Goal: Task Accomplishment & Management: Use online tool/utility

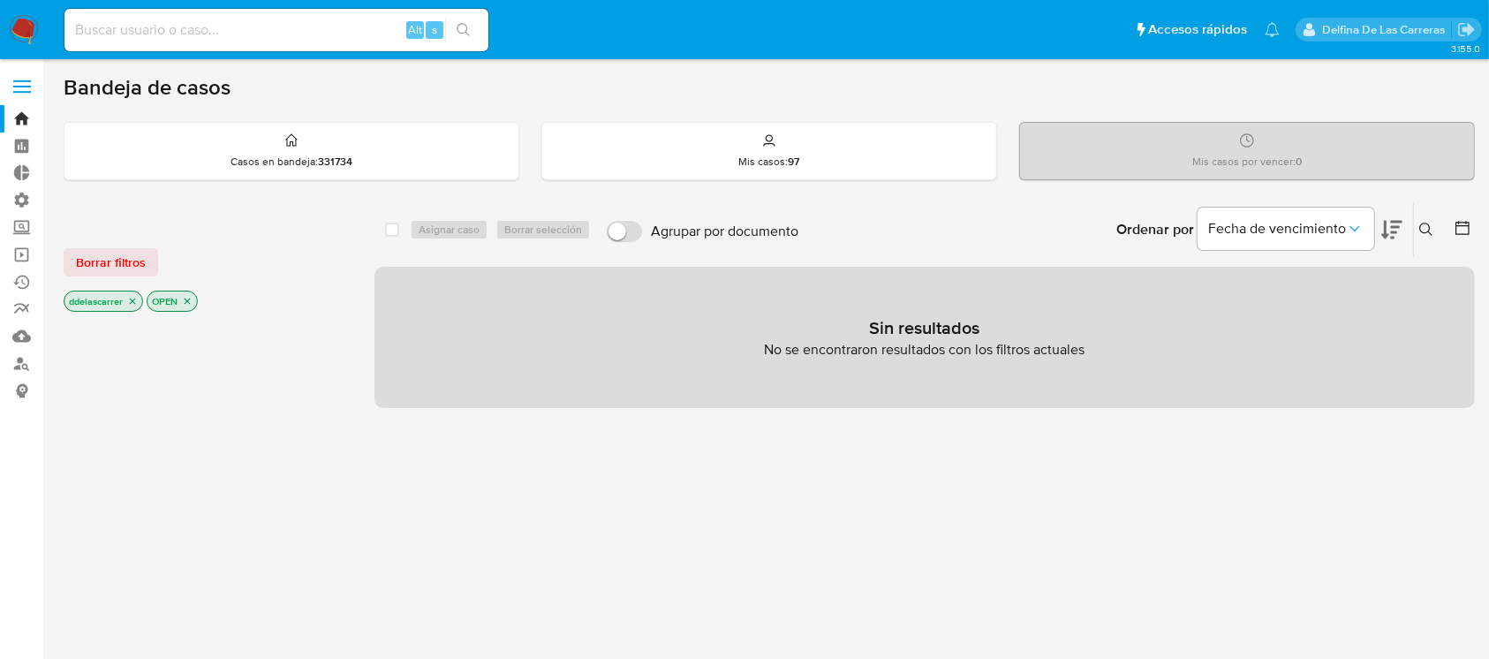
click at [155, 30] on input at bounding box center [276, 30] width 424 height 23
paste input "27251076656"
type input "2725107665"
drag, startPoint x: 261, startPoint y: 32, endPoint x: 0, endPoint y: 34, distance: 260.6
click at [0, 34] on nav "Pausado Ver notificaciones 2725107665 Alt s Accesos rápidos Presiona las siguie…" at bounding box center [744, 29] width 1489 height 59
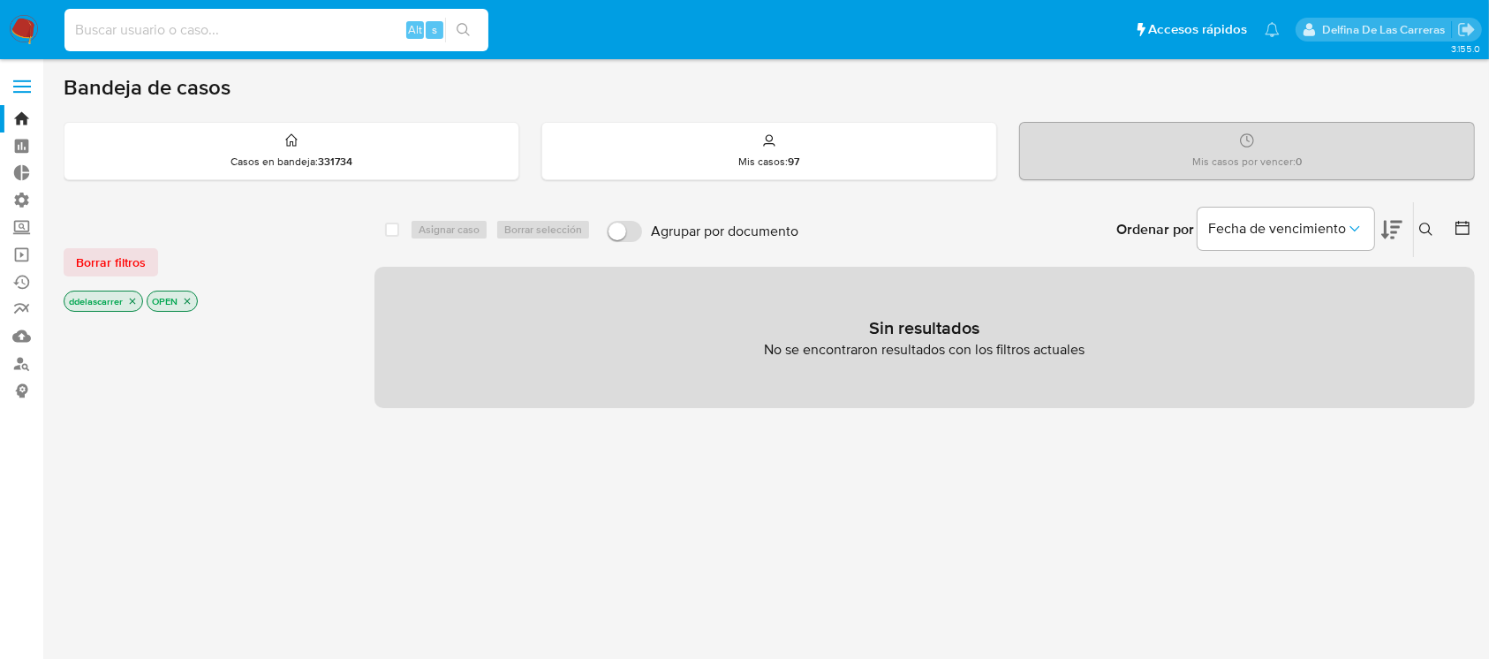
click at [187, 297] on icon "close-filter" at bounding box center [187, 301] width 11 height 11
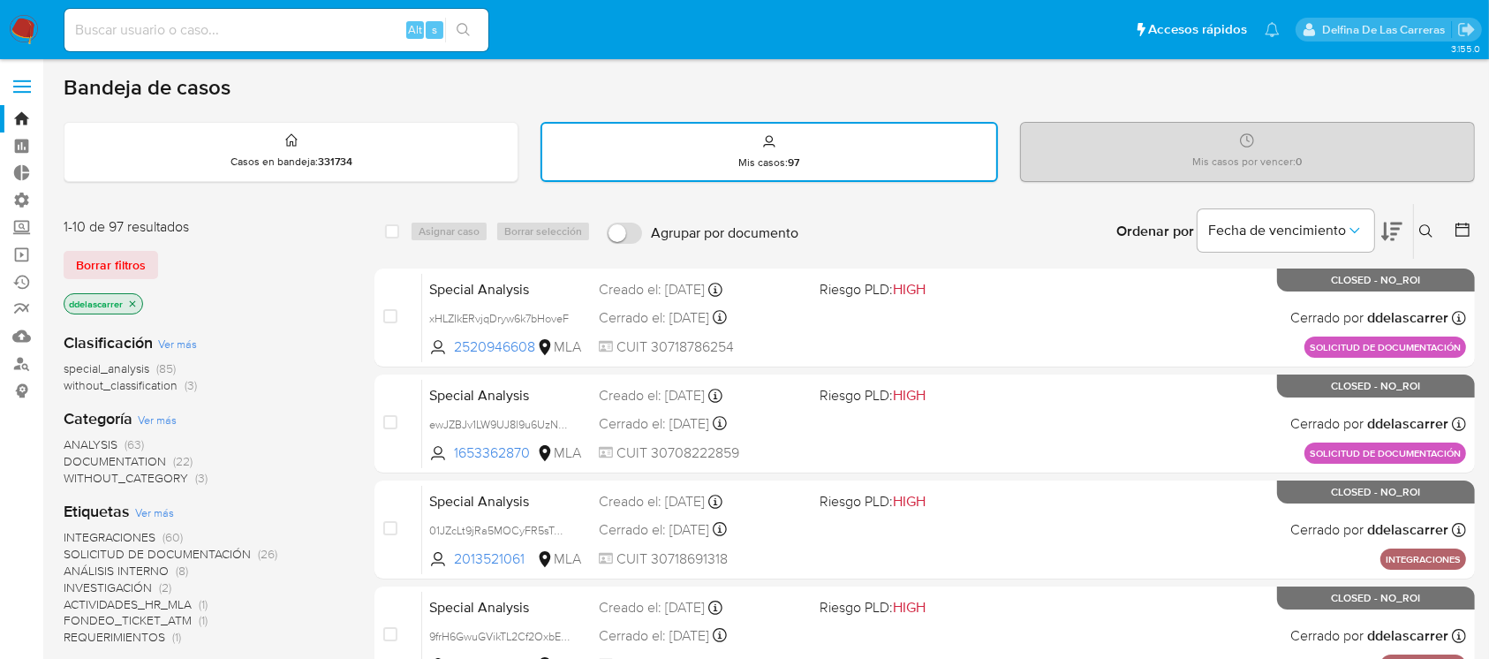
click at [132, 305] on icon "close-filter" at bounding box center [132, 304] width 11 height 11
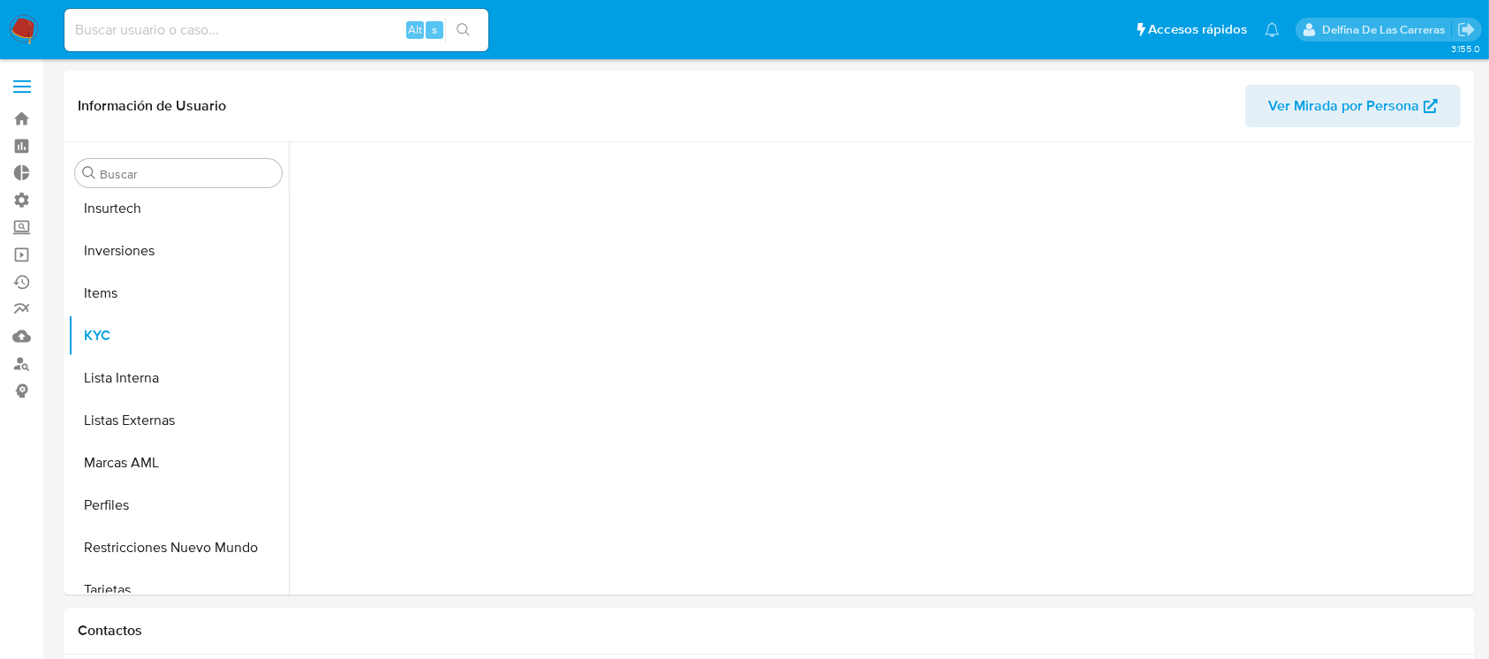
scroll to position [831, 0]
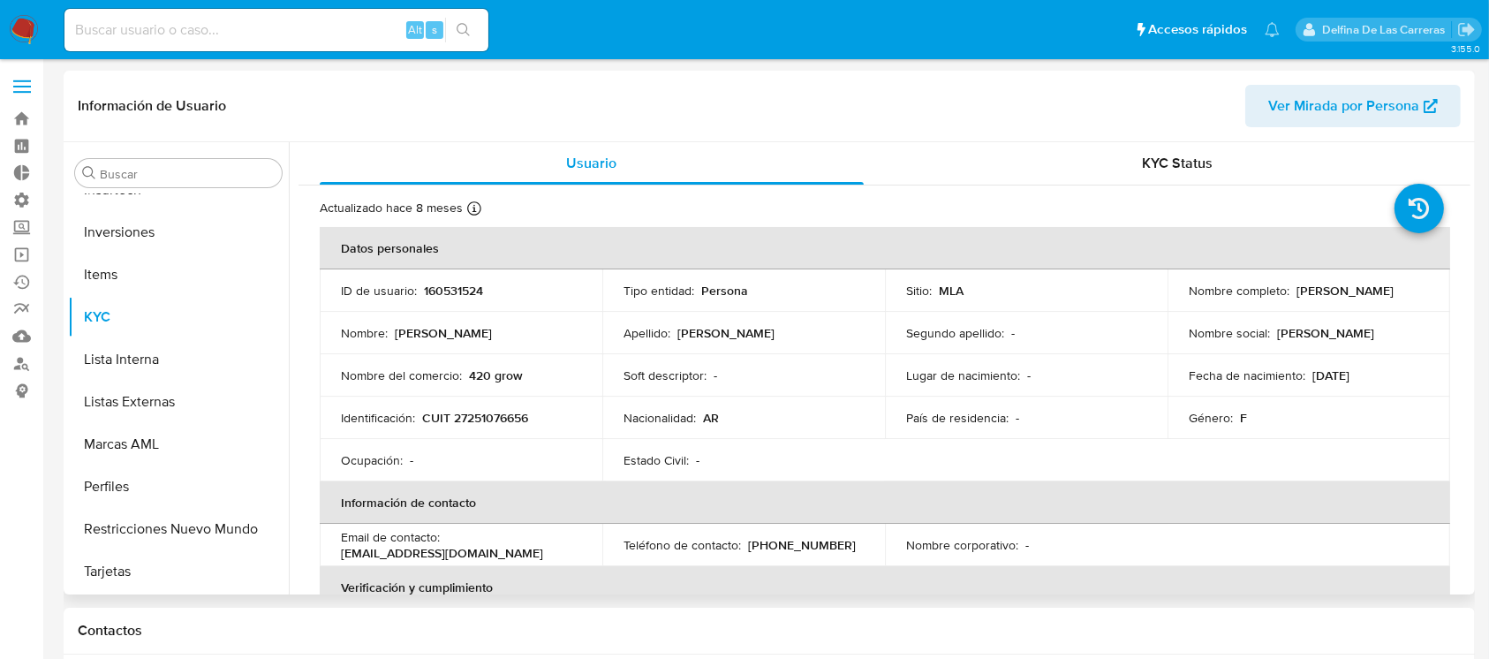
select select "10"
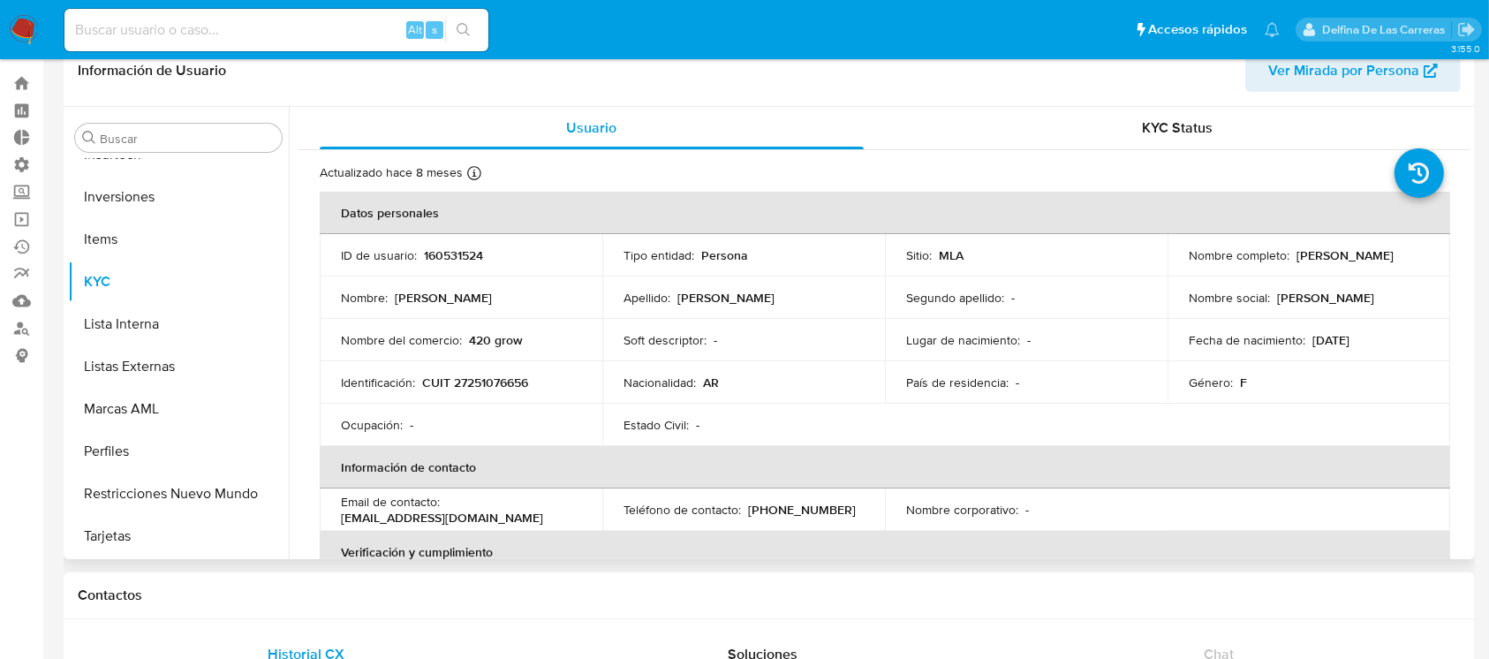
scroll to position [0, 0]
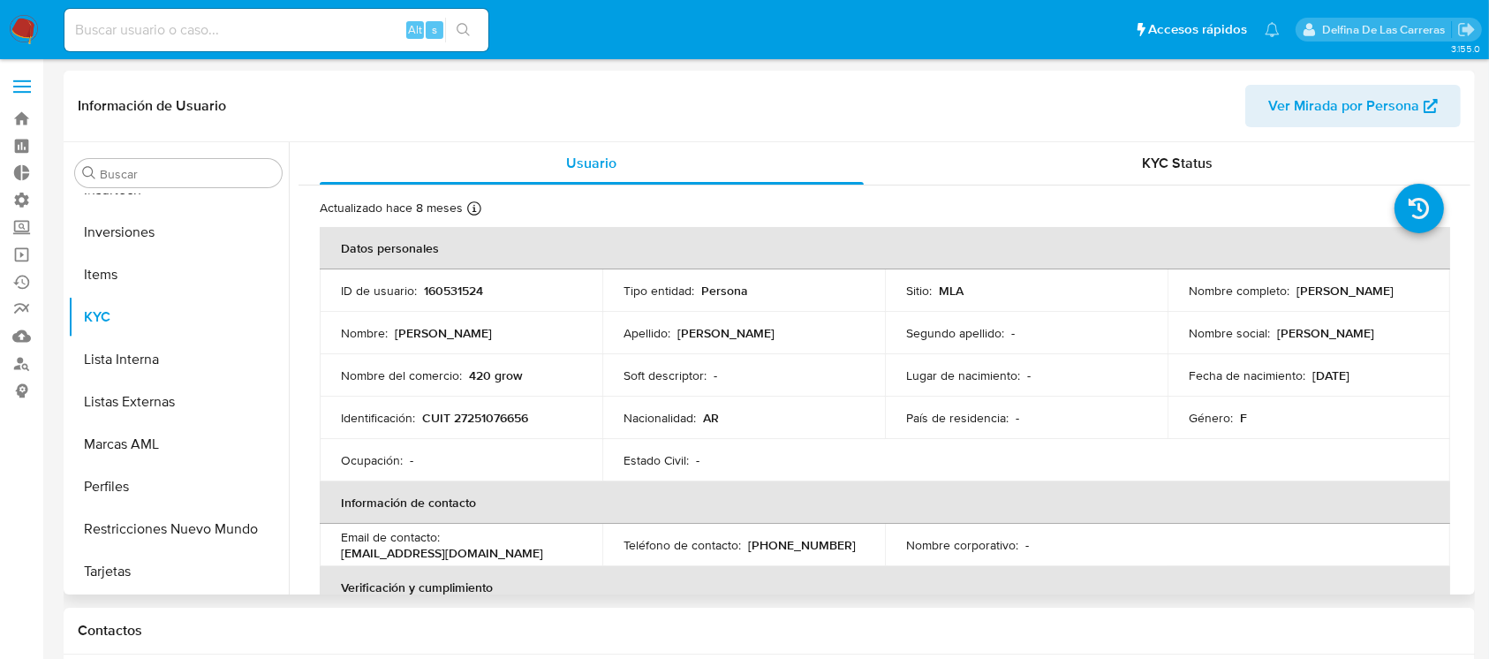
click at [473, 291] on p "160531524" at bounding box center [453, 291] width 59 height 16
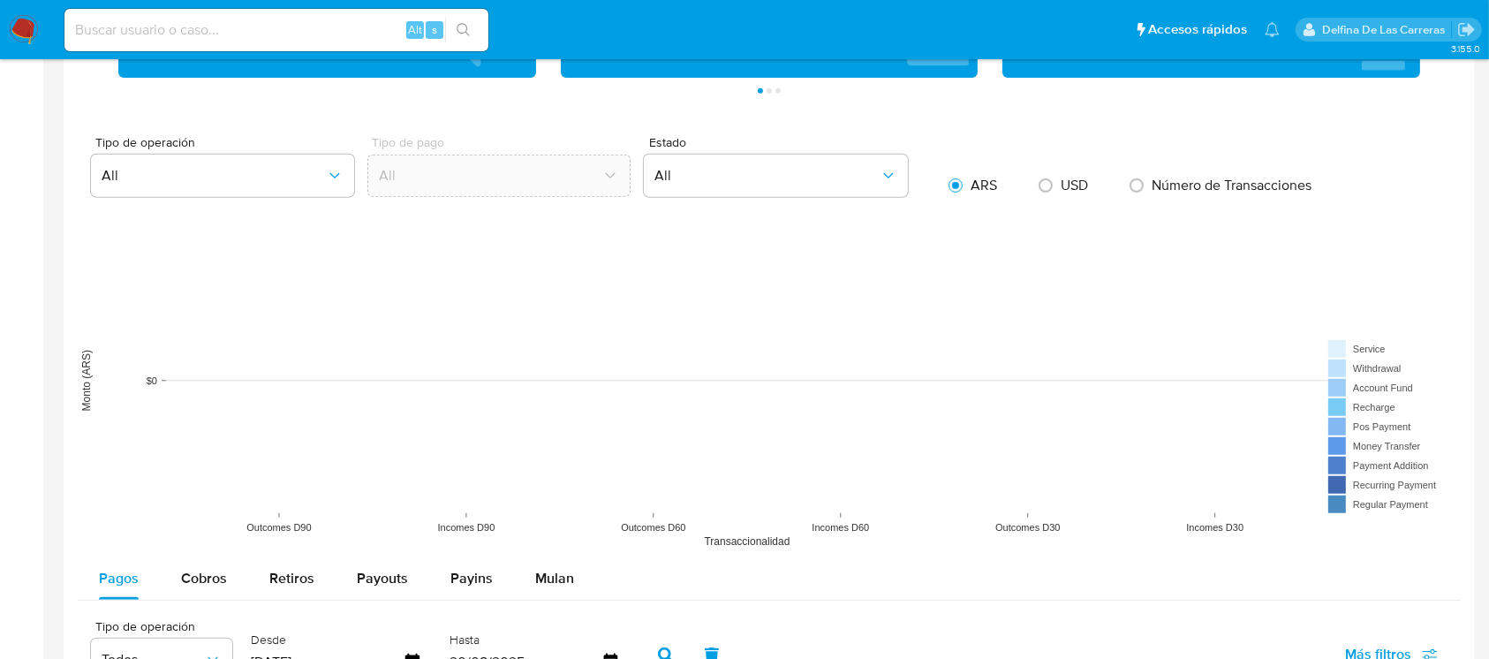
scroll to position [1756, 0]
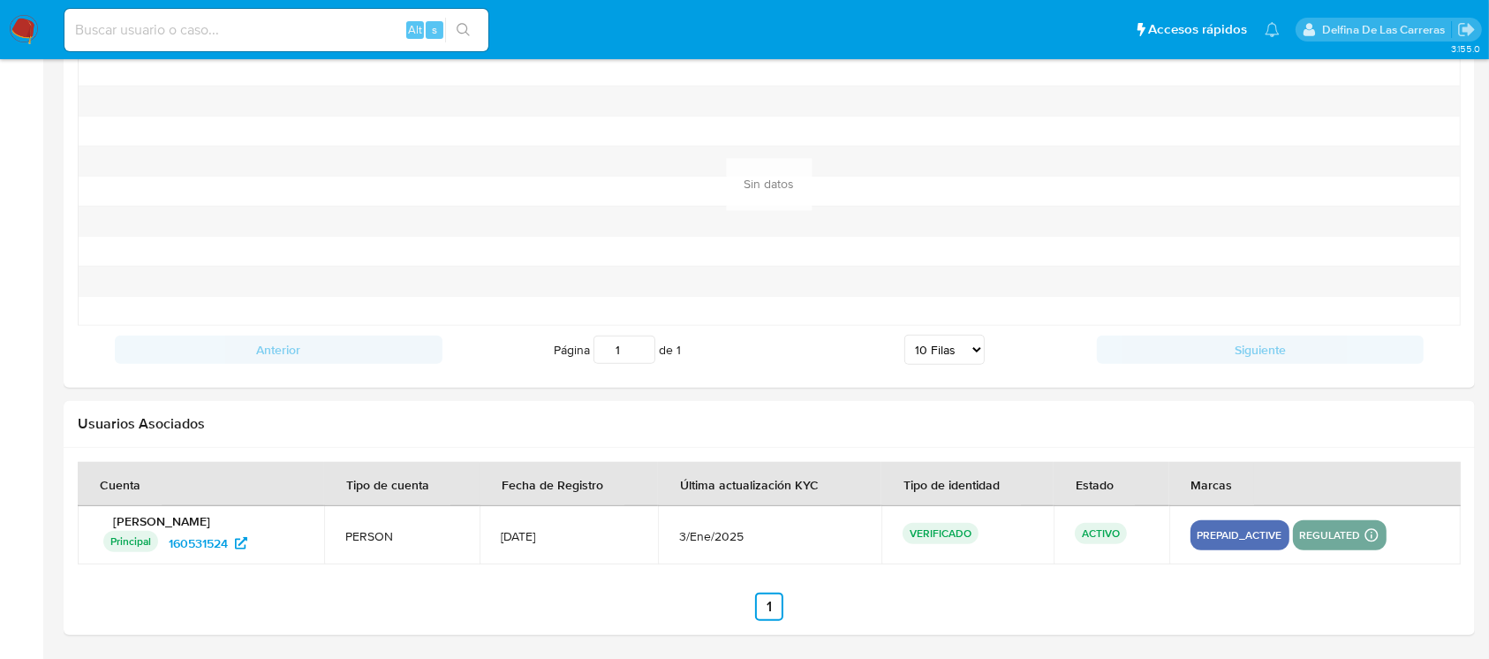
drag, startPoint x: 201, startPoint y: 540, endPoint x: 326, endPoint y: 607, distance: 141.5
click at [326, 607] on ul "Anterior 1 Siguiente" at bounding box center [769, 607] width 1383 height 28
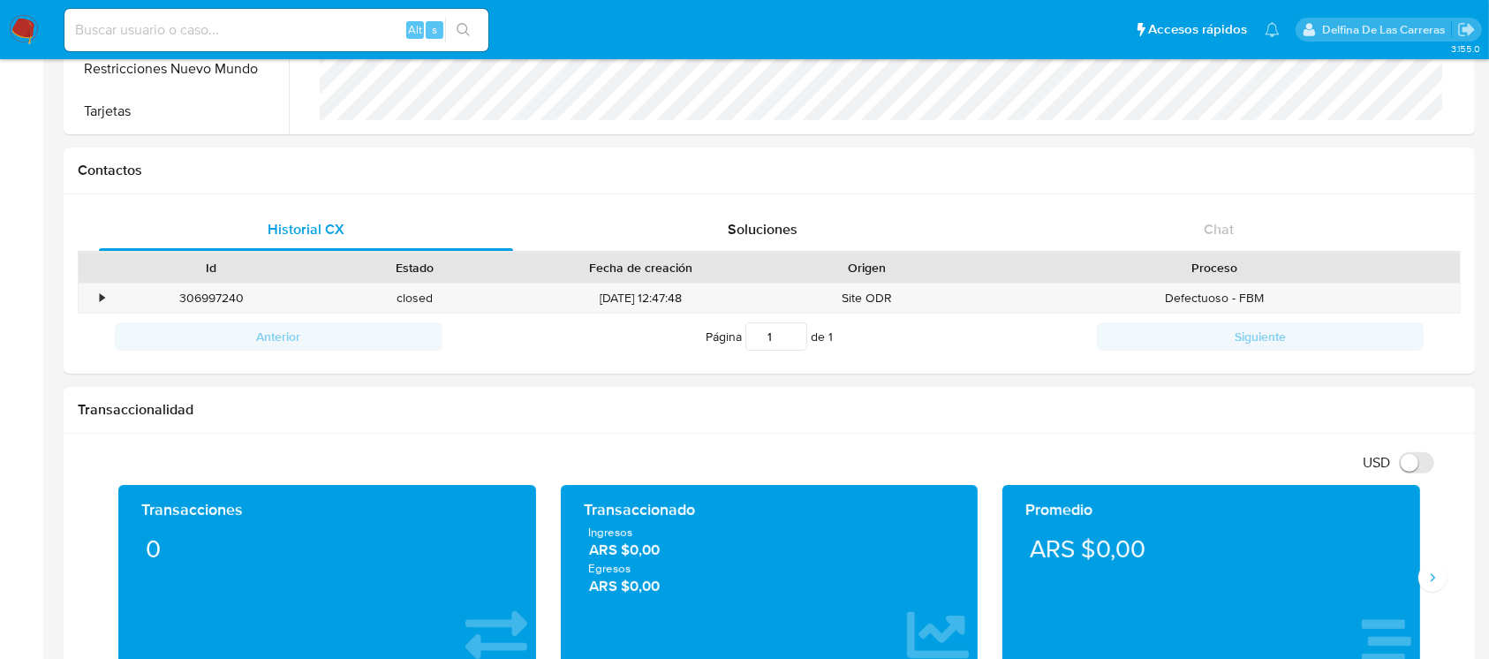
scroll to position [0, 0]
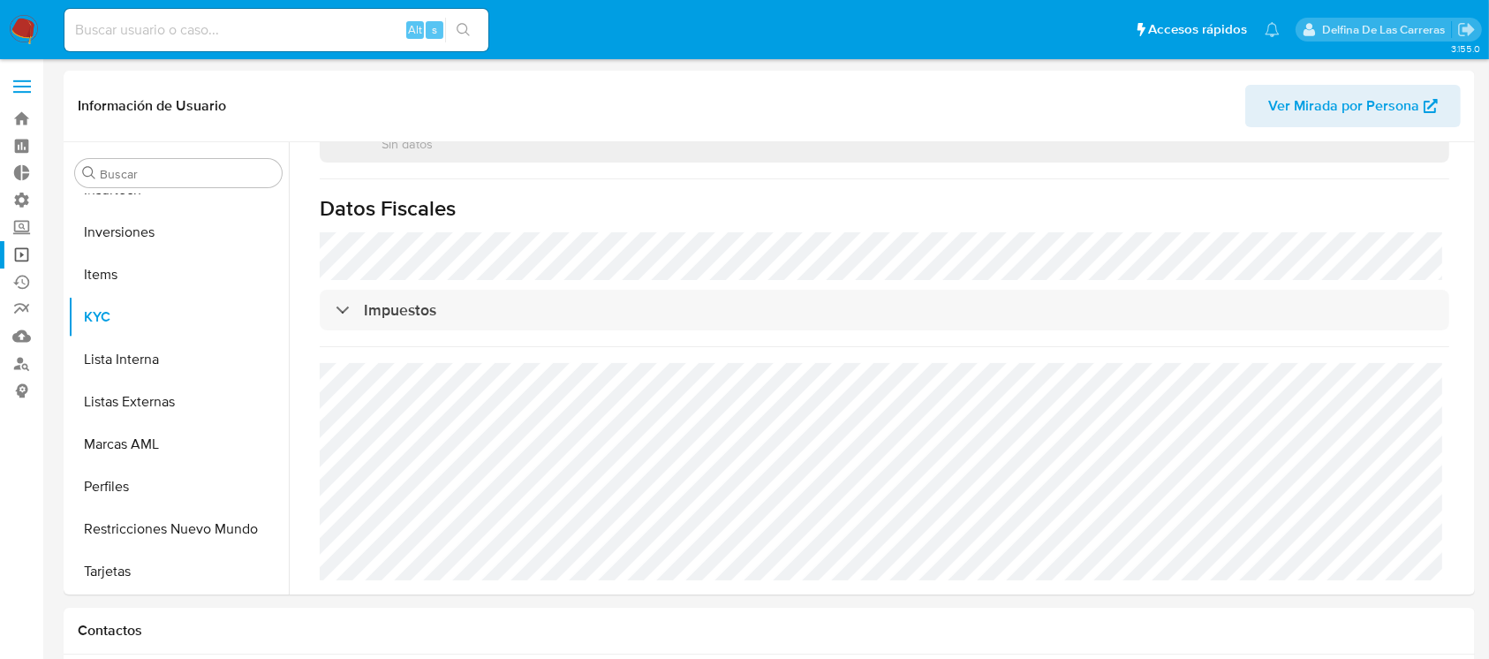
click at [20, 254] on link "Operaciones masivas" at bounding box center [105, 254] width 210 height 27
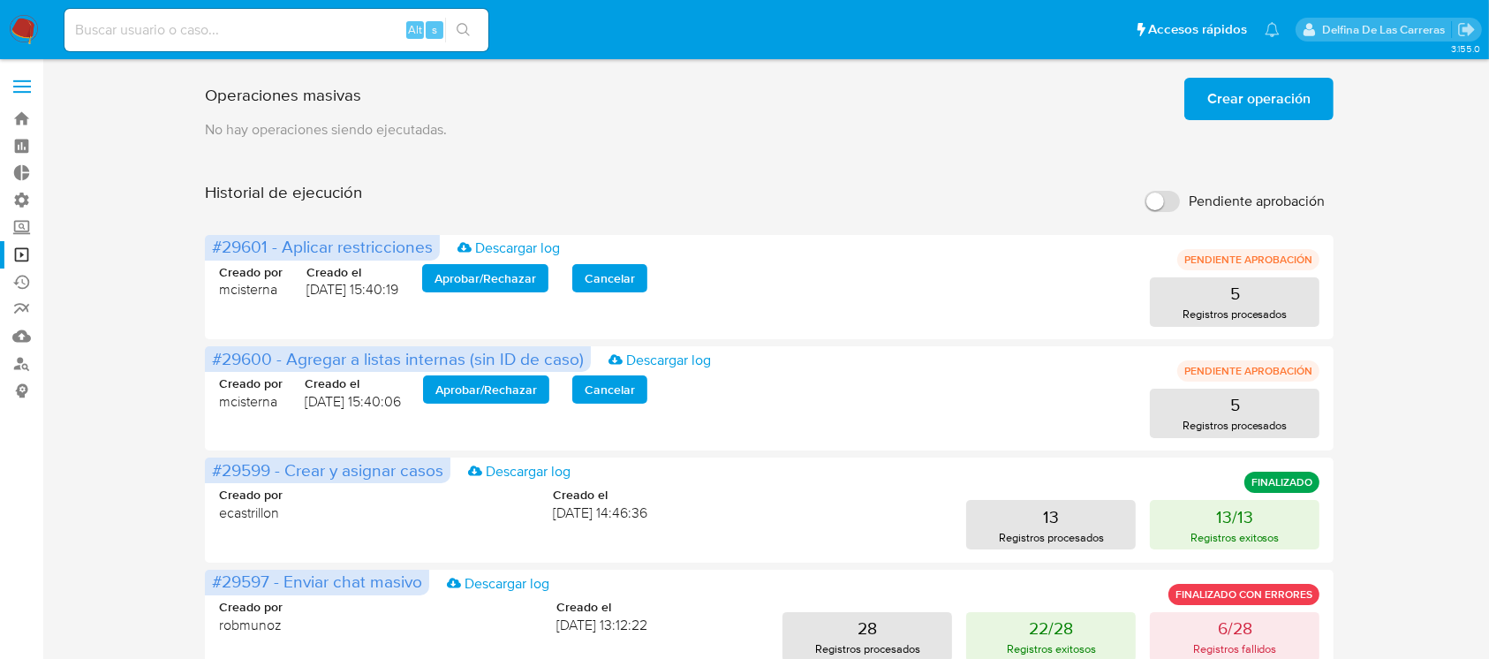
click at [1229, 98] on span "Crear operación" at bounding box center [1258, 98] width 103 height 39
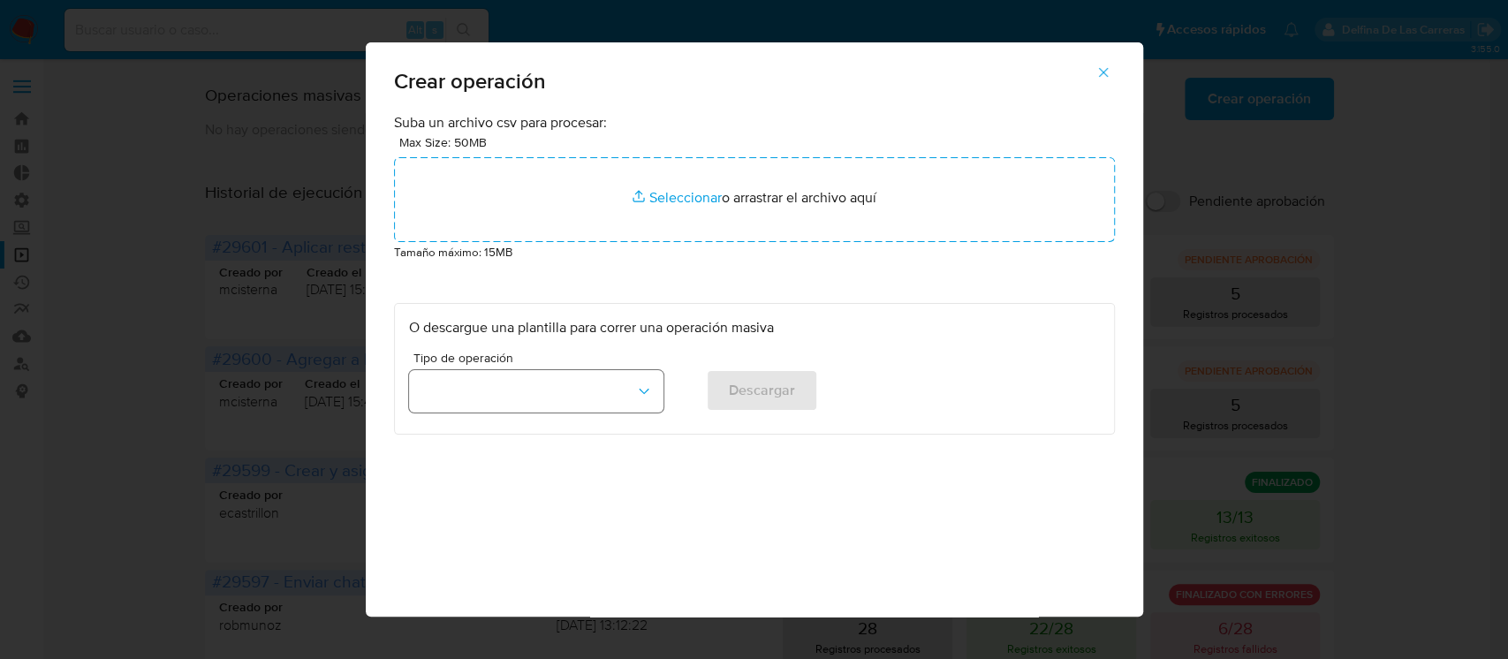
click at [499, 393] on button "button" at bounding box center [536, 391] width 254 height 42
click at [867, 526] on div "Suba un archivo csv para procesar: Max Size: 50MB Seleccionar archivos Seleccio…" at bounding box center [754, 374] width 777 height 523
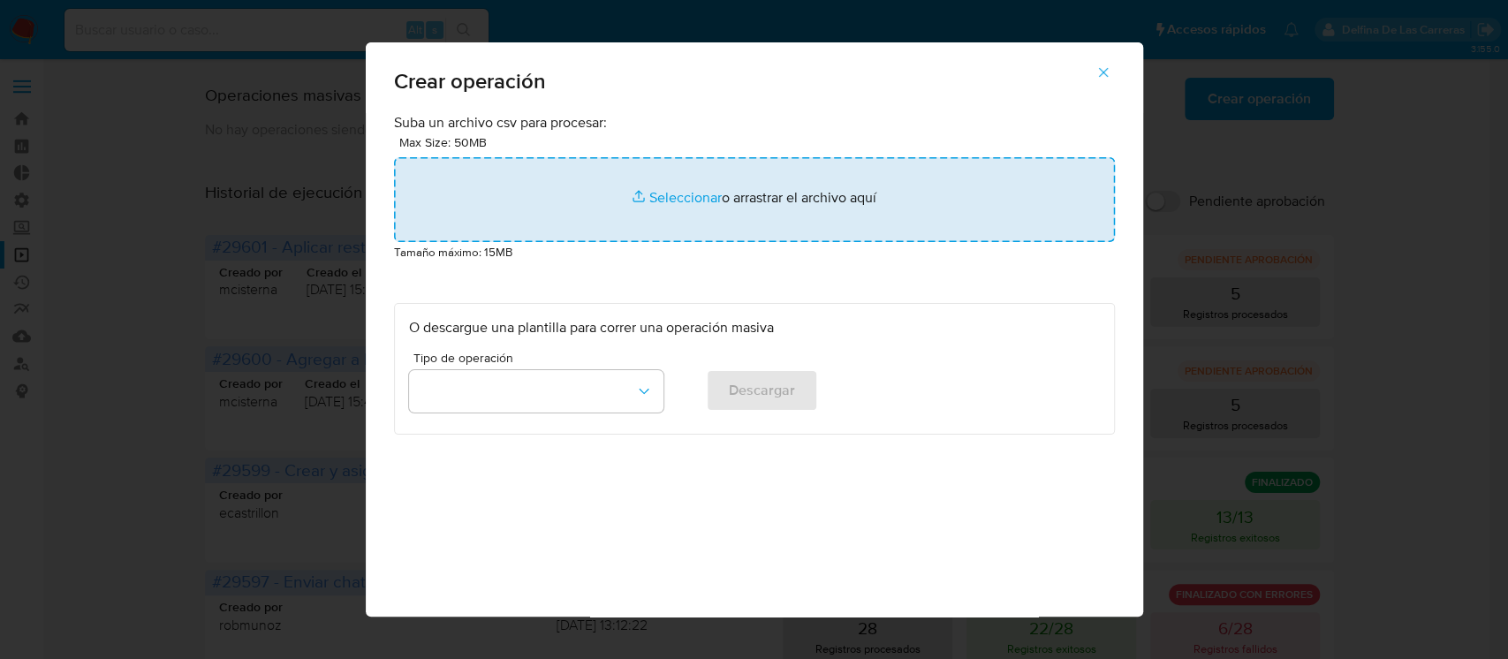
click at [681, 190] on input "file" at bounding box center [754, 199] width 721 height 85
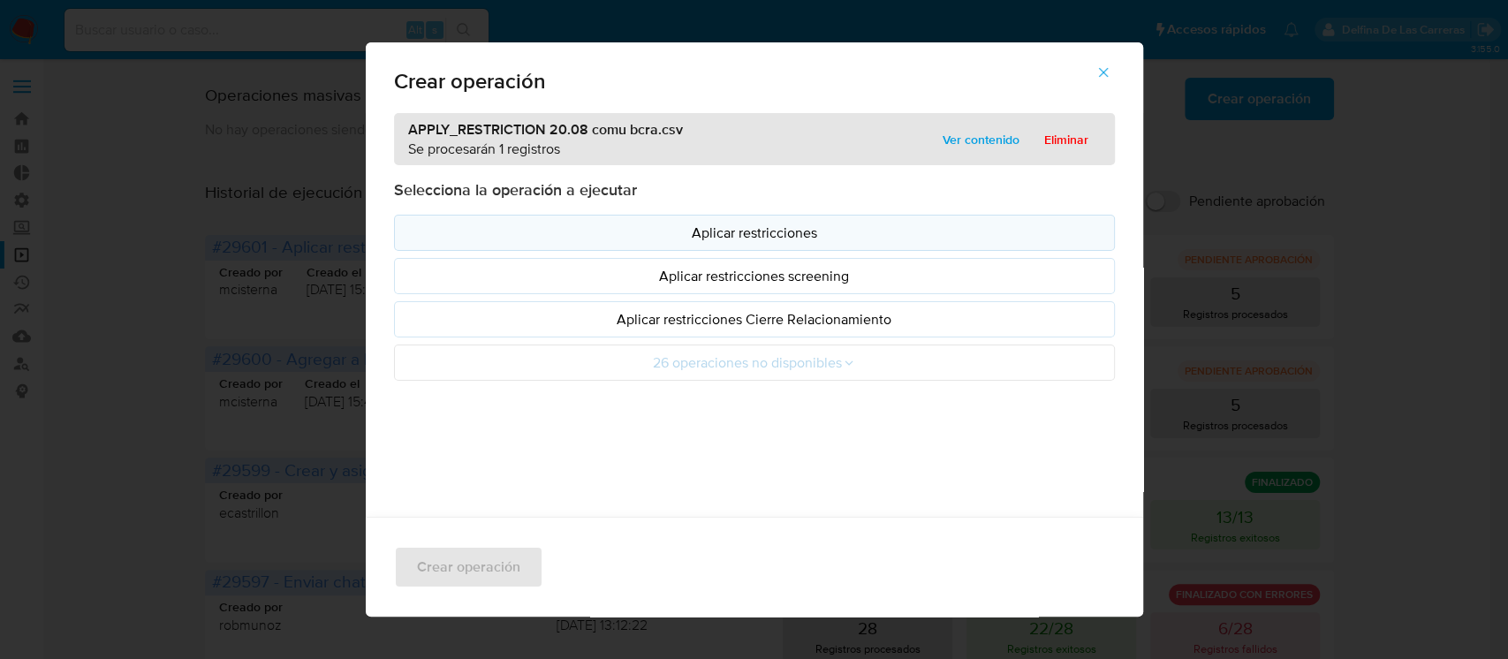
click at [768, 244] on button "Aplicar restricciones" at bounding box center [754, 233] width 721 height 36
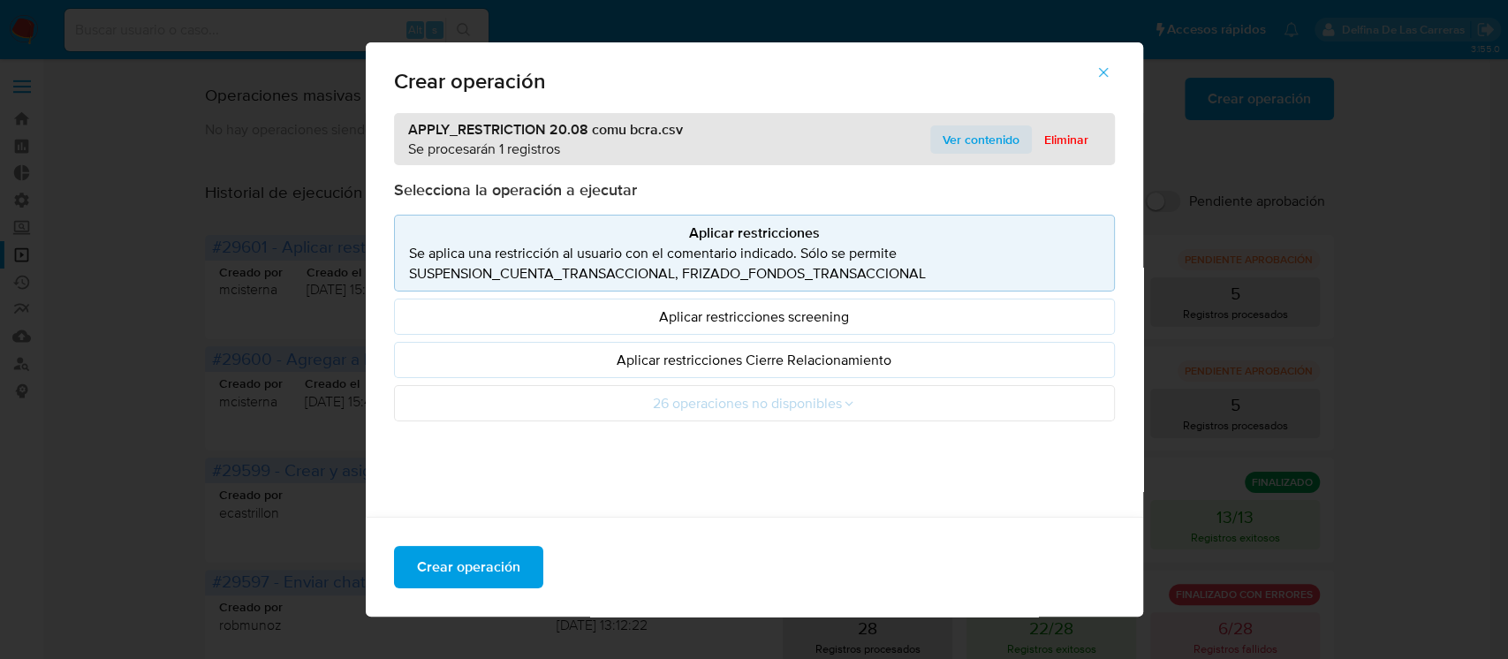
click at [962, 137] on span "Ver contenido" at bounding box center [980, 139] width 77 height 25
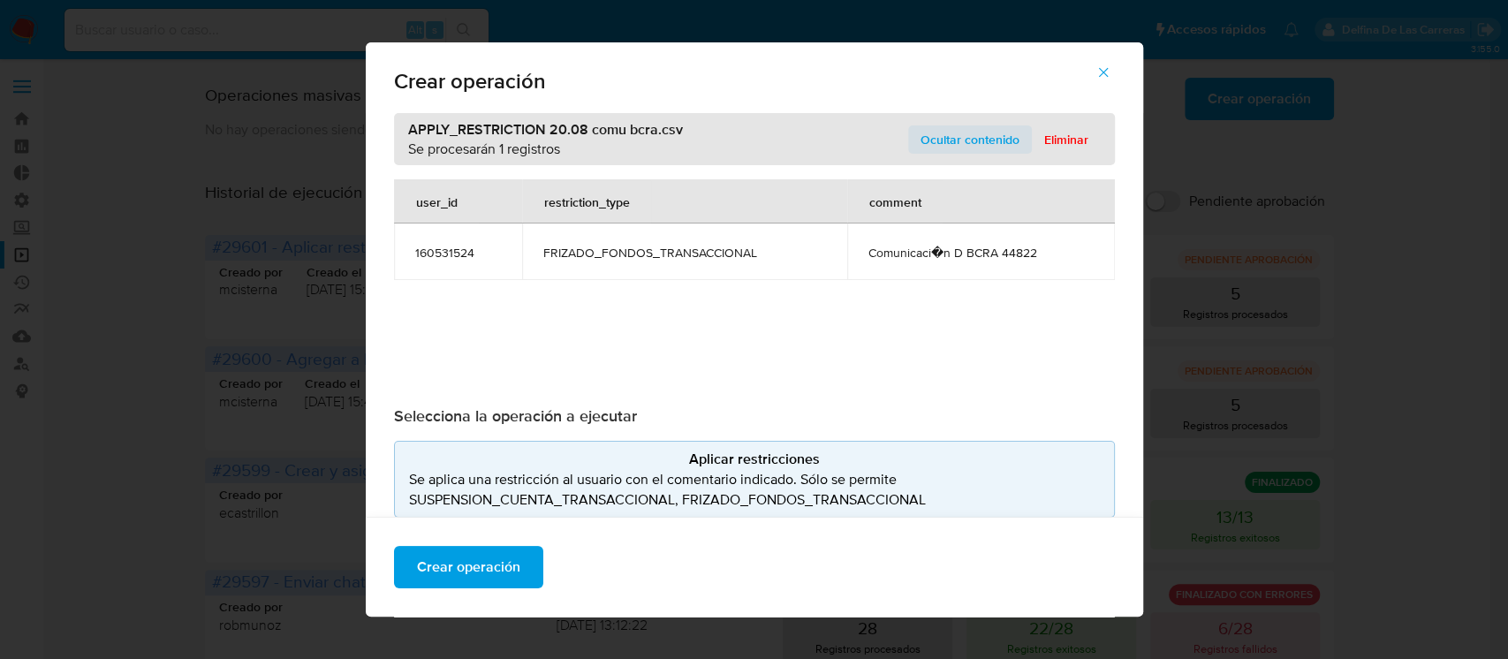
click at [977, 136] on span "Ocultar contenido" at bounding box center [969, 139] width 99 height 25
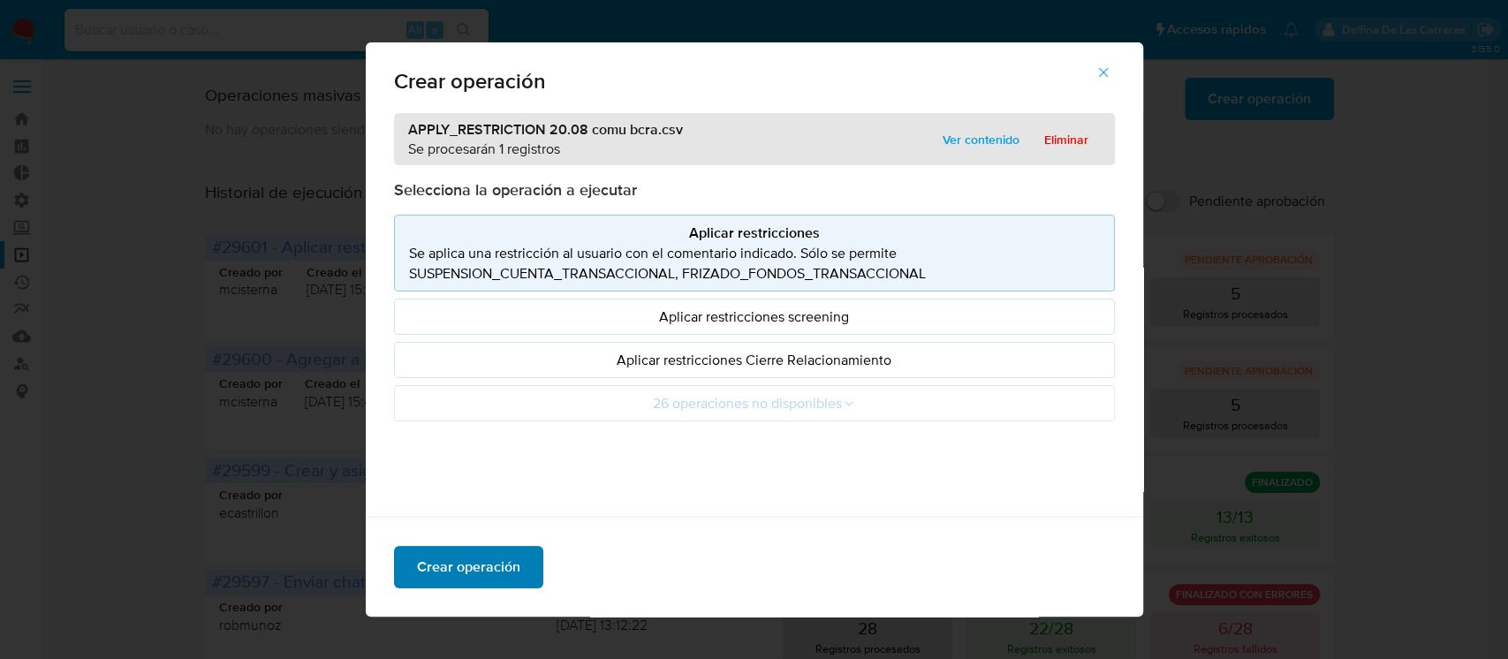
click at [434, 571] on span "Crear operación" at bounding box center [468, 567] width 103 height 39
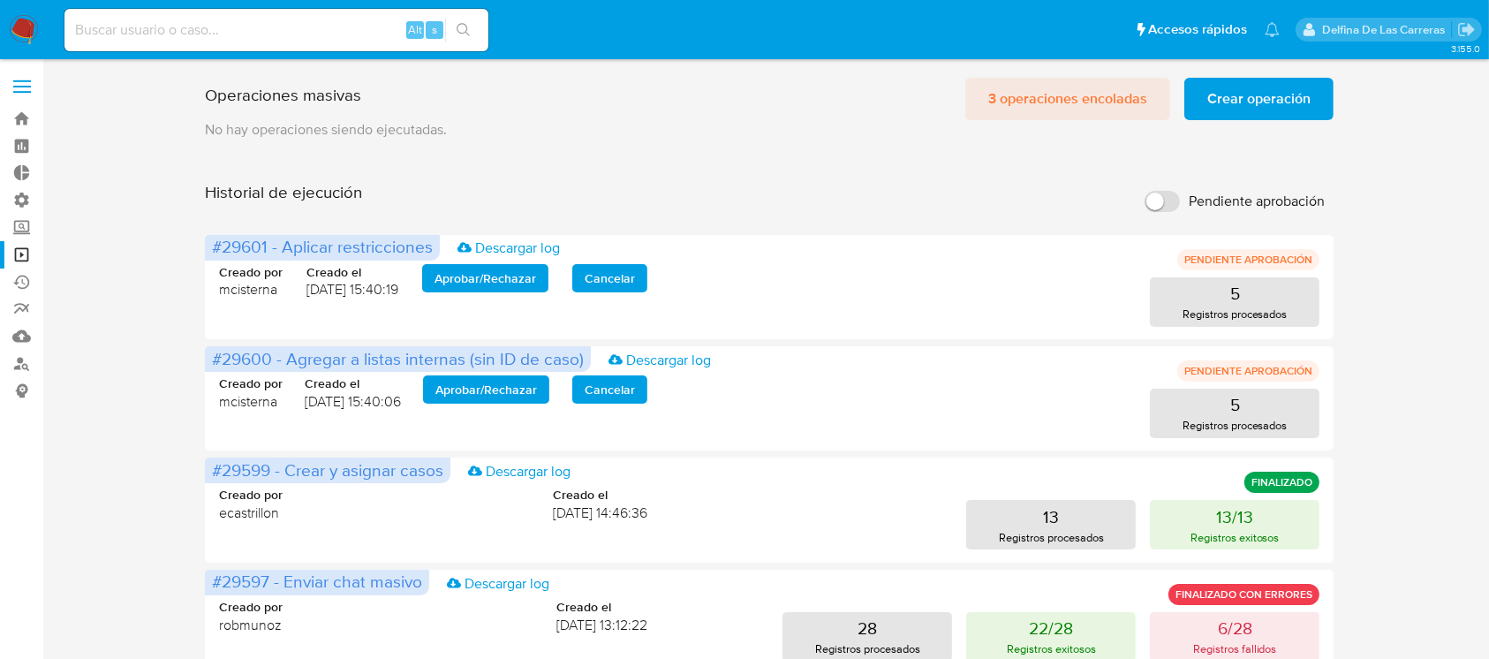
click at [1097, 111] on span "3 operaciones encoladas" at bounding box center [1067, 98] width 159 height 39
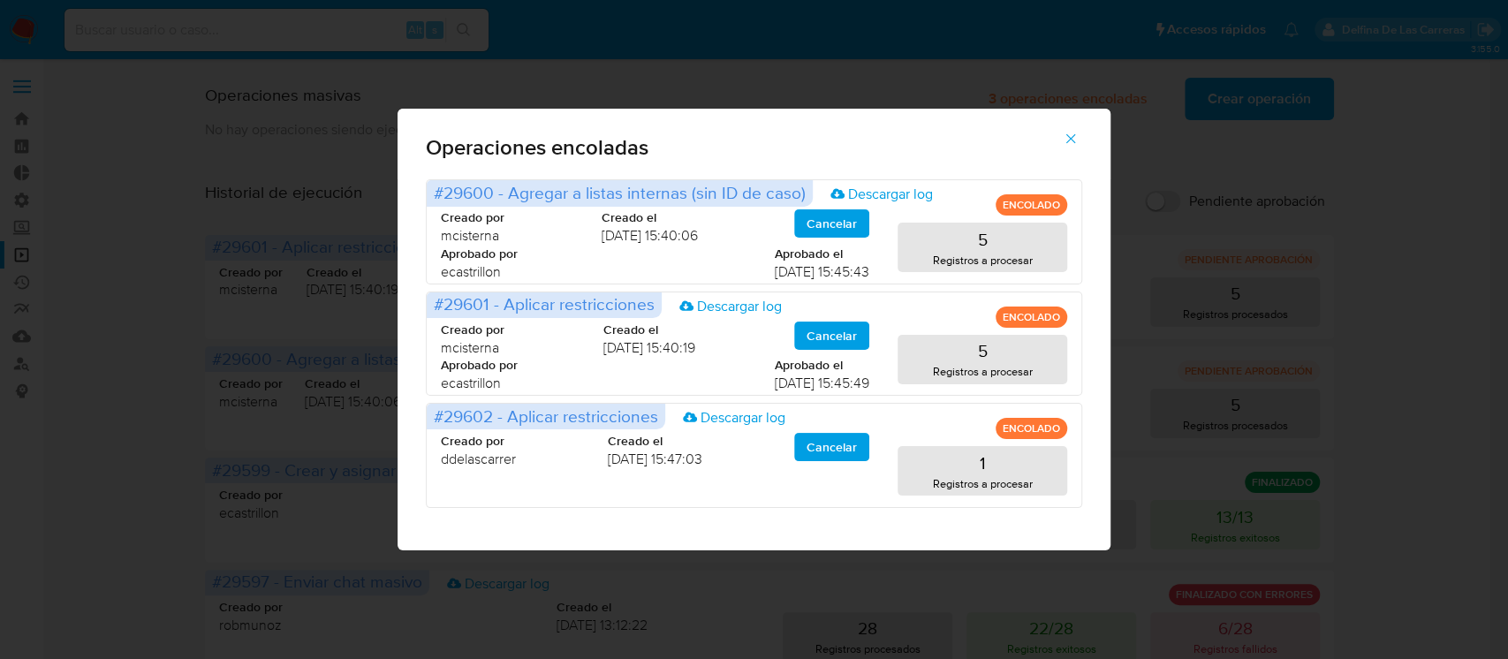
click at [1075, 132] on icon "button" at bounding box center [1071, 139] width 16 height 16
